Goal: Find specific page/section: Find specific page/section

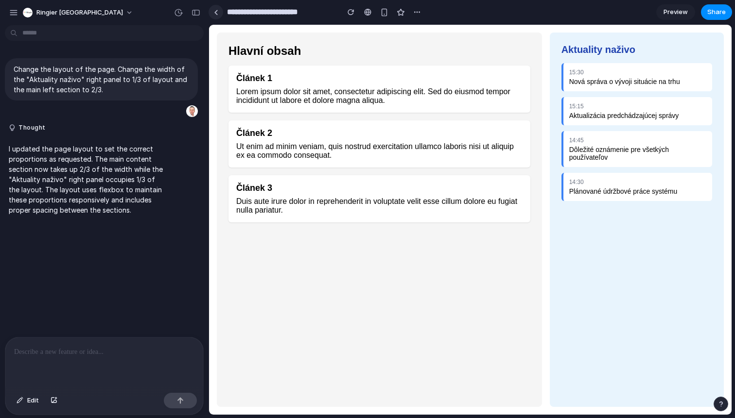
click at [217, 14] on div at bounding box center [216, 12] width 4 height 5
